Goal: Task Accomplishment & Management: Manage account settings

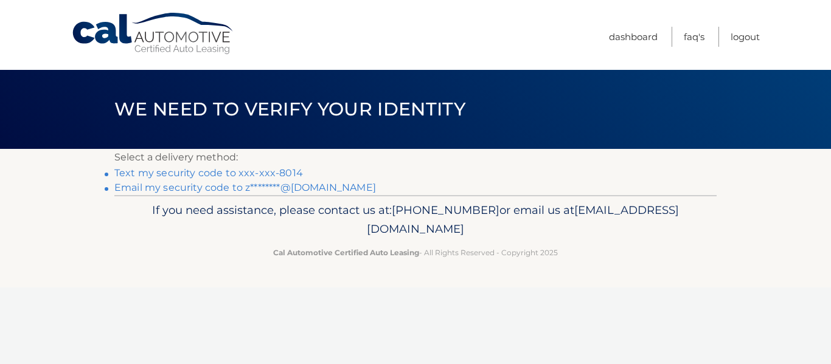
click at [204, 176] on link "Text my security code to xxx-xxx-8014" at bounding box center [208, 173] width 189 height 12
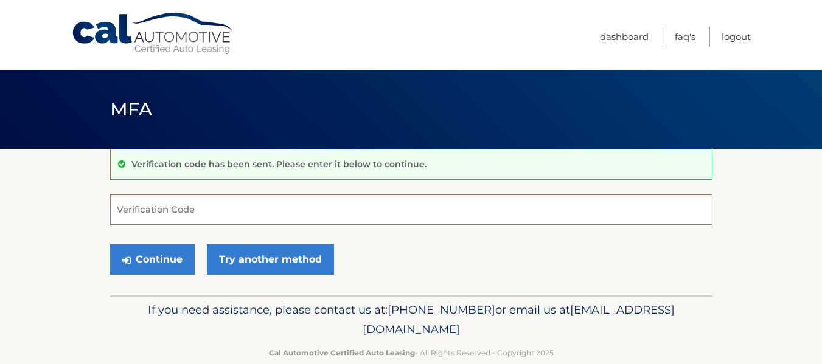
click at [190, 213] on input "Verification Code" at bounding box center [411, 210] width 602 height 30
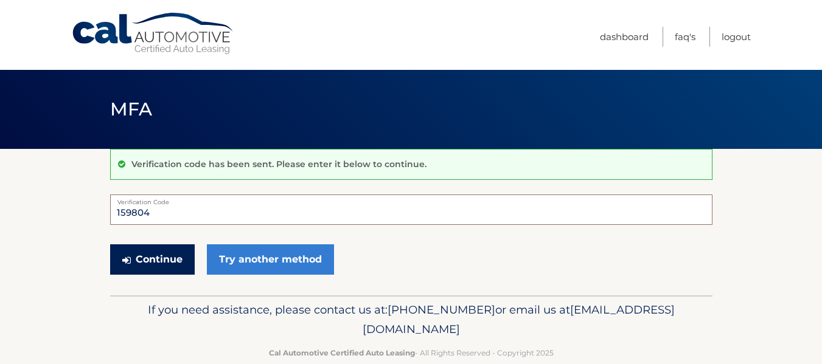
type input "159804"
click at [161, 262] on button "Continue" at bounding box center [152, 259] width 85 height 30
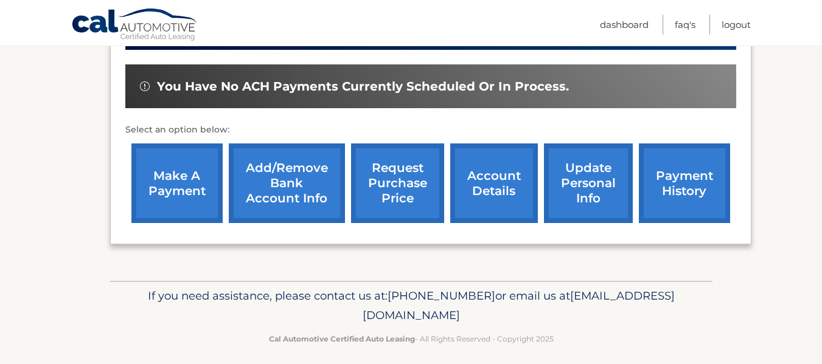
scroll to position [365, 0]
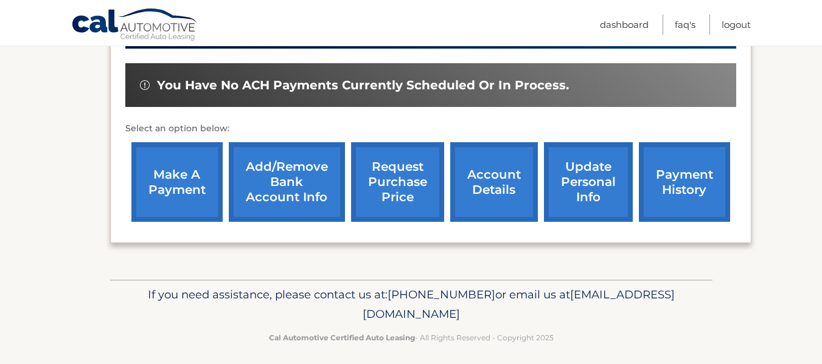
click at [170, 184] on link "make a payment" at bounding box center [176, 182] width 91 height 80
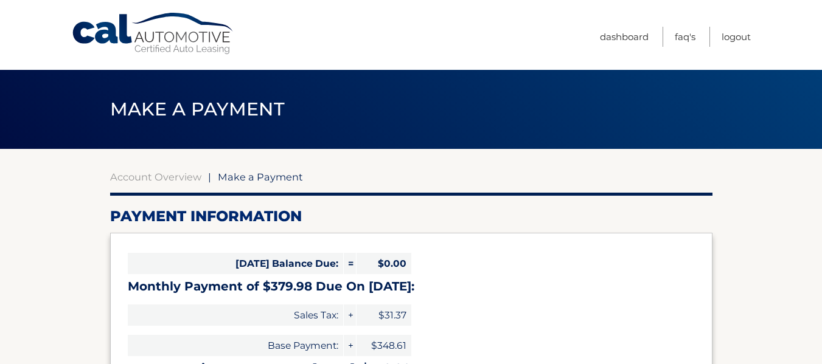
select select "ZDliNmMyMTktYTIxMy00MzlmLTgxZTAtMjZmNDU0MjQ0NmYw"
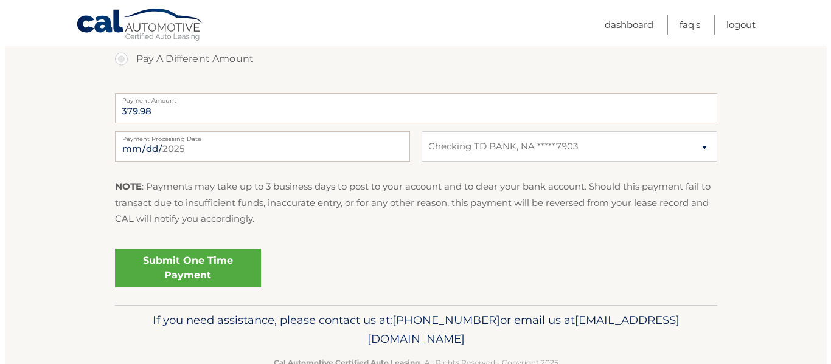
scroll to position [487, 0]
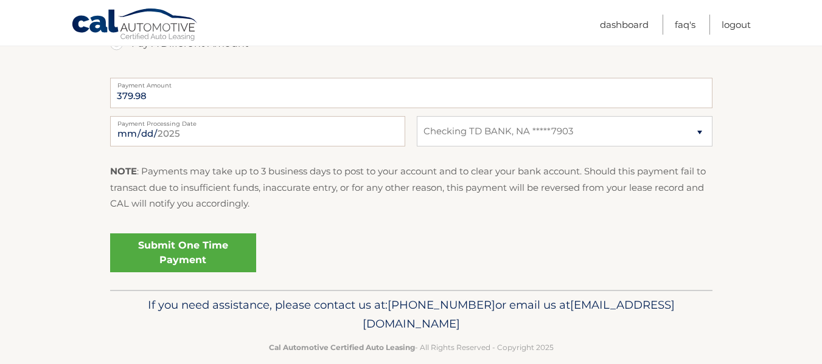
click at [185, 253] on link "Submit One Time Payment" at bounding box center [183, 253] width 146 height 39
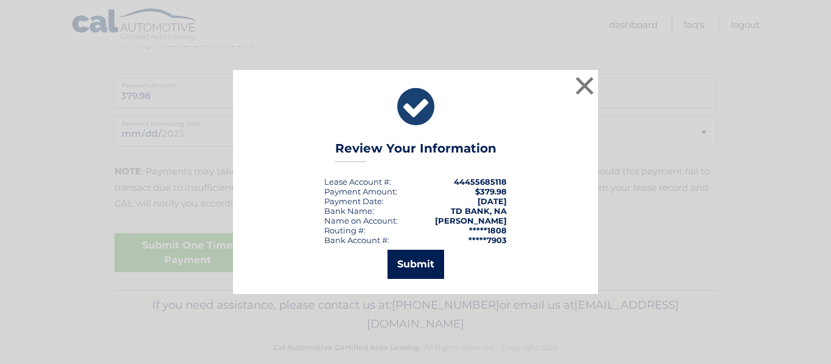
click at [412, 260] on button "Submit" at bounding box center [415, 264] width 57 height 29
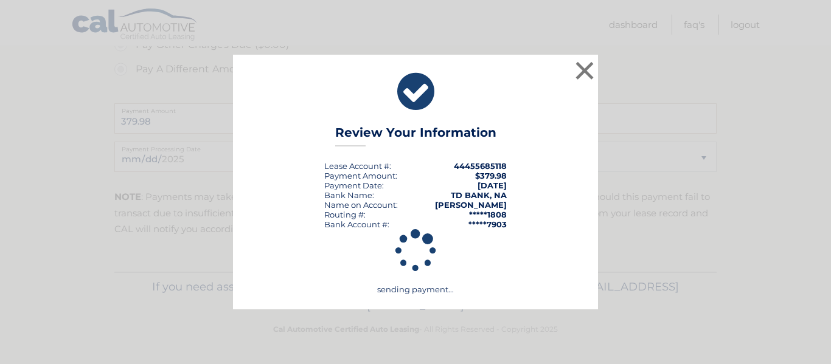
scroll to position [461, 0]
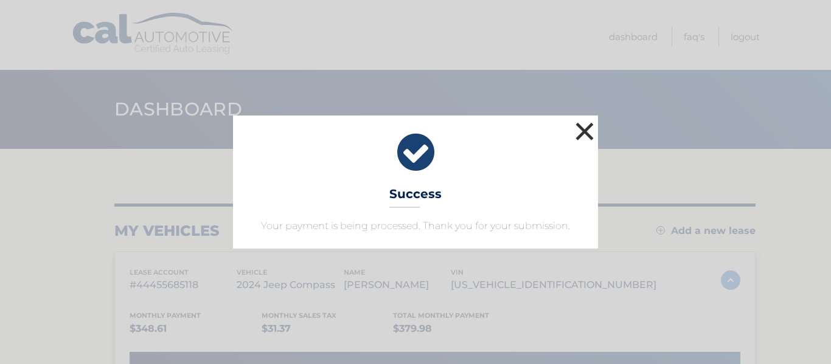
click at [585, 127] on button "×" at bounding box center [584, 131] width 24 height 24
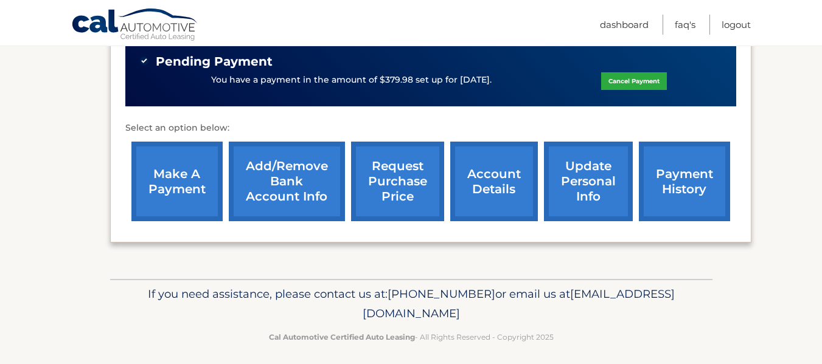
scroll to position [396, 0]
